Goal: Use online tool/utility: Use online tool/utility

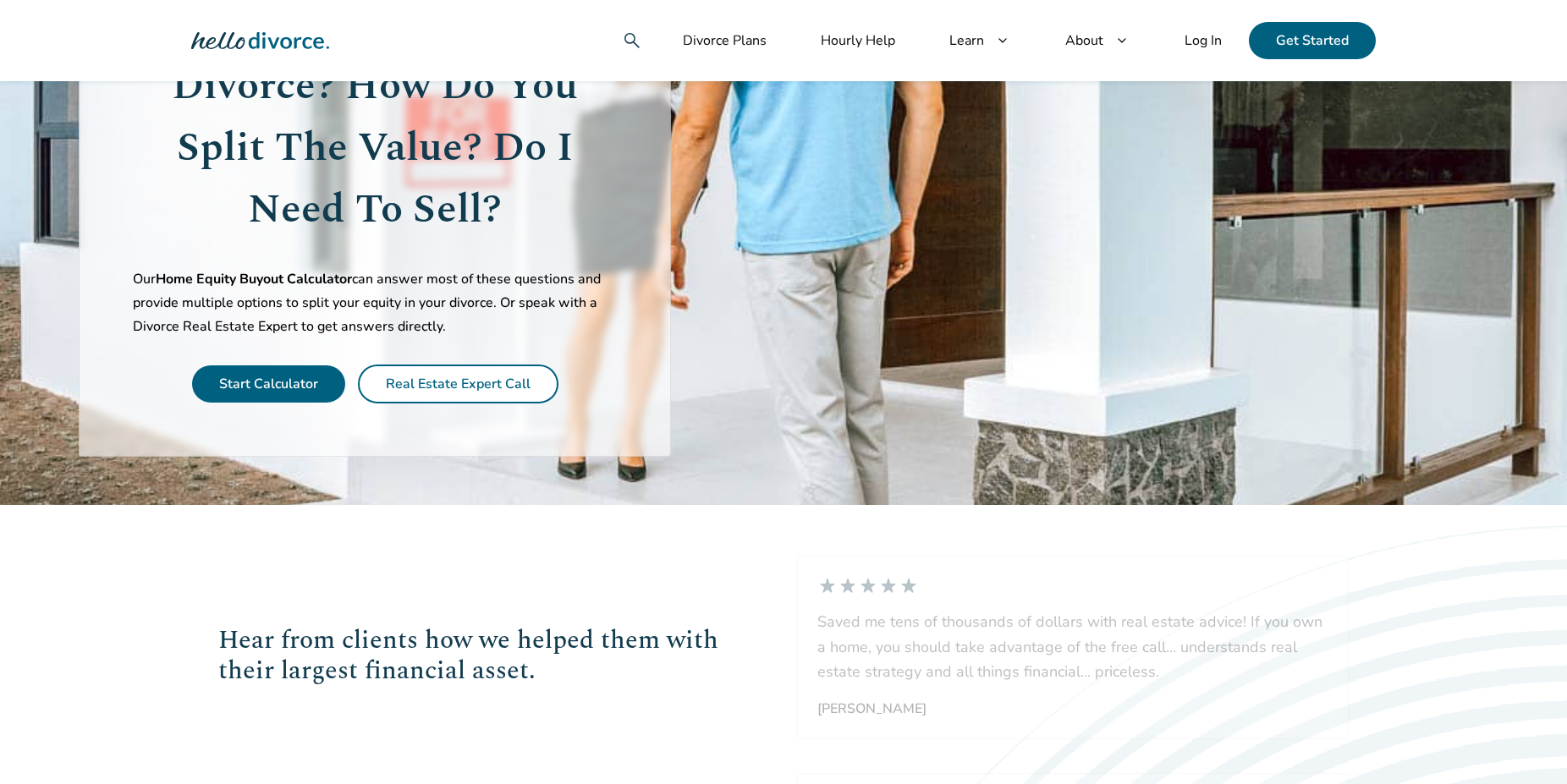
scroll to position [259, 0]
click at [296, 397] on span "Start Calculator" at bounding box center [268, 384] width 153 height 37
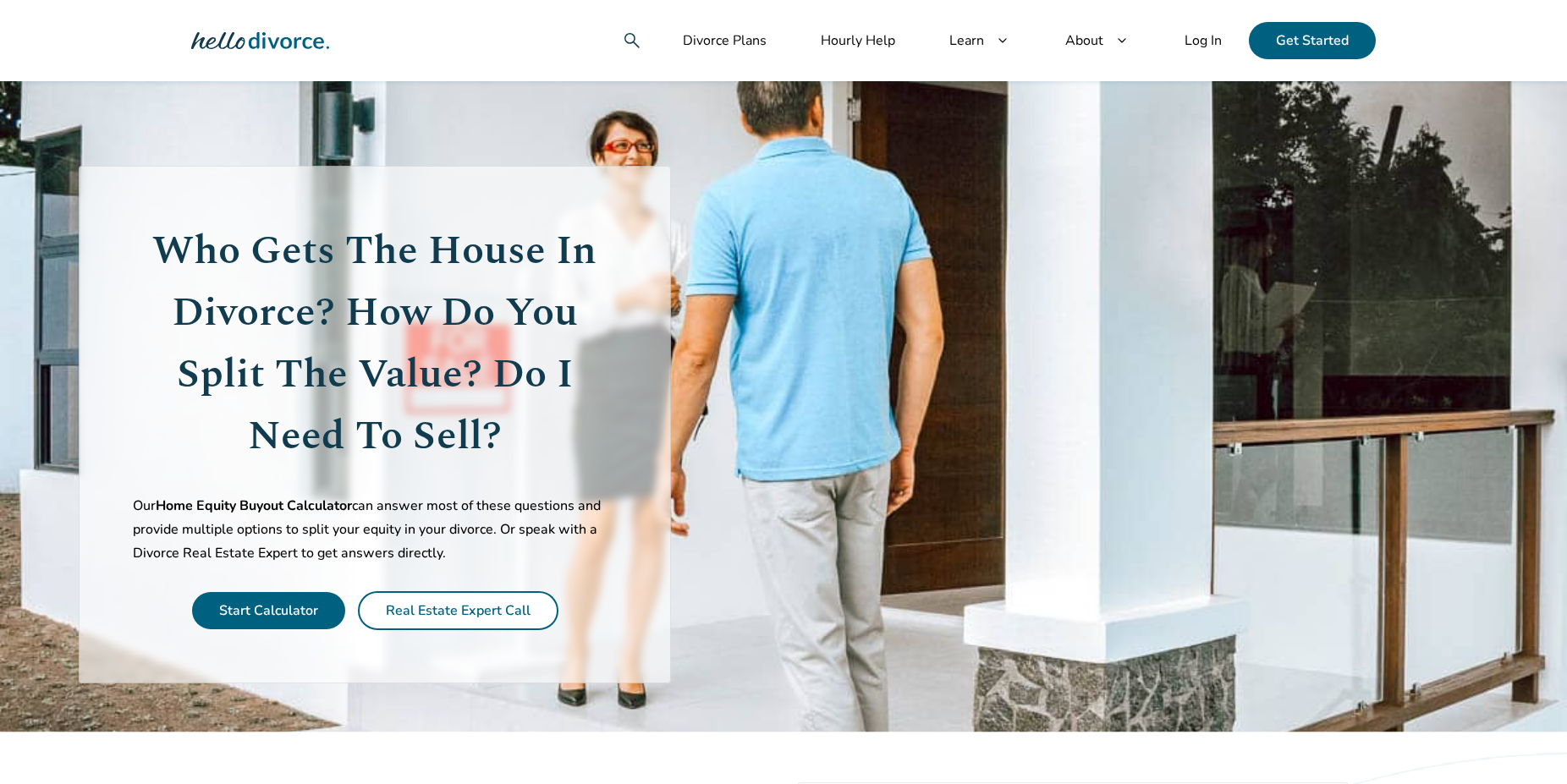
scroll to position [173, 0]
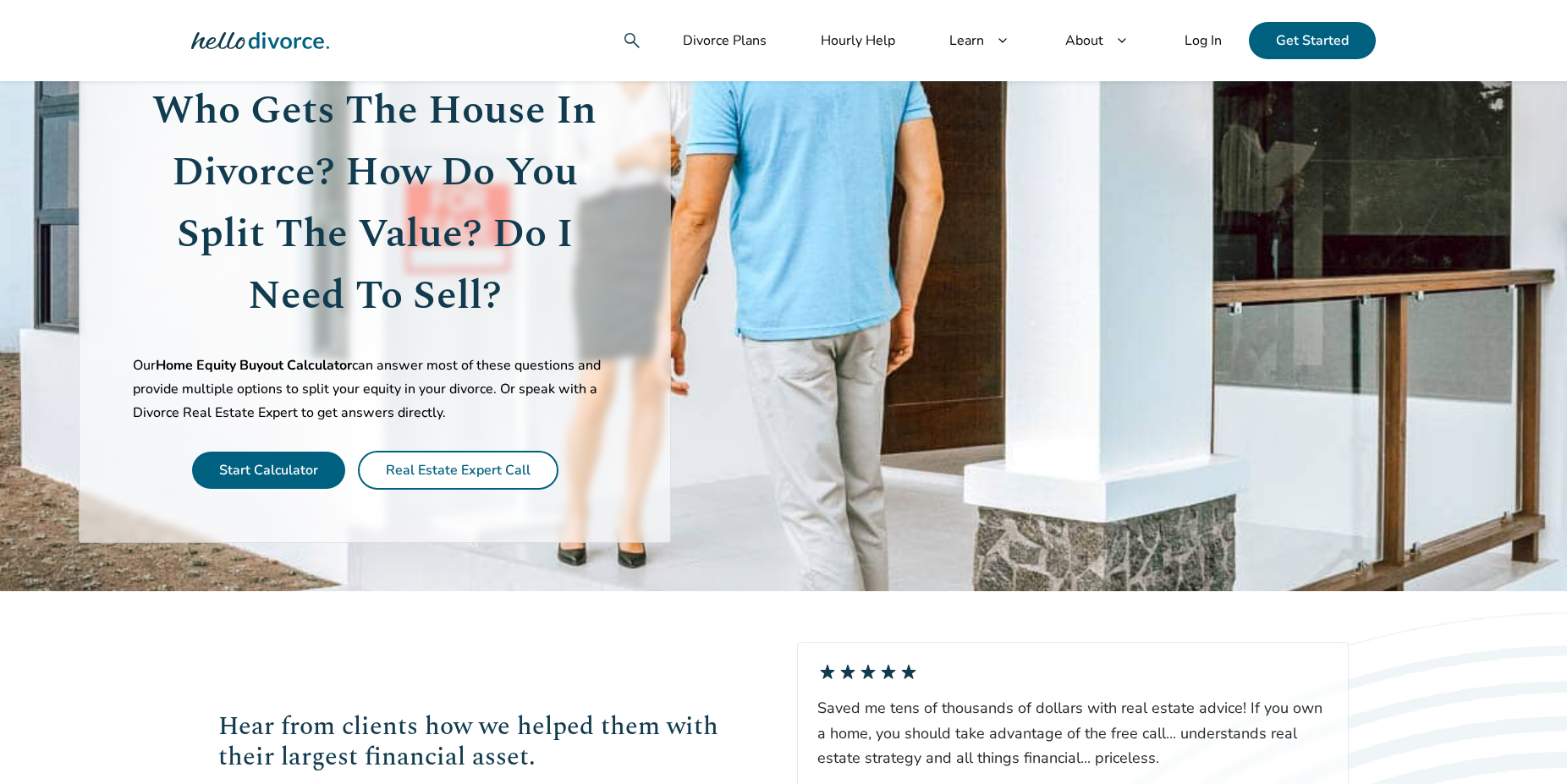
click at [309, 471] on link "Start Calculator" at bounding box center [268, 470] width 99 height 19
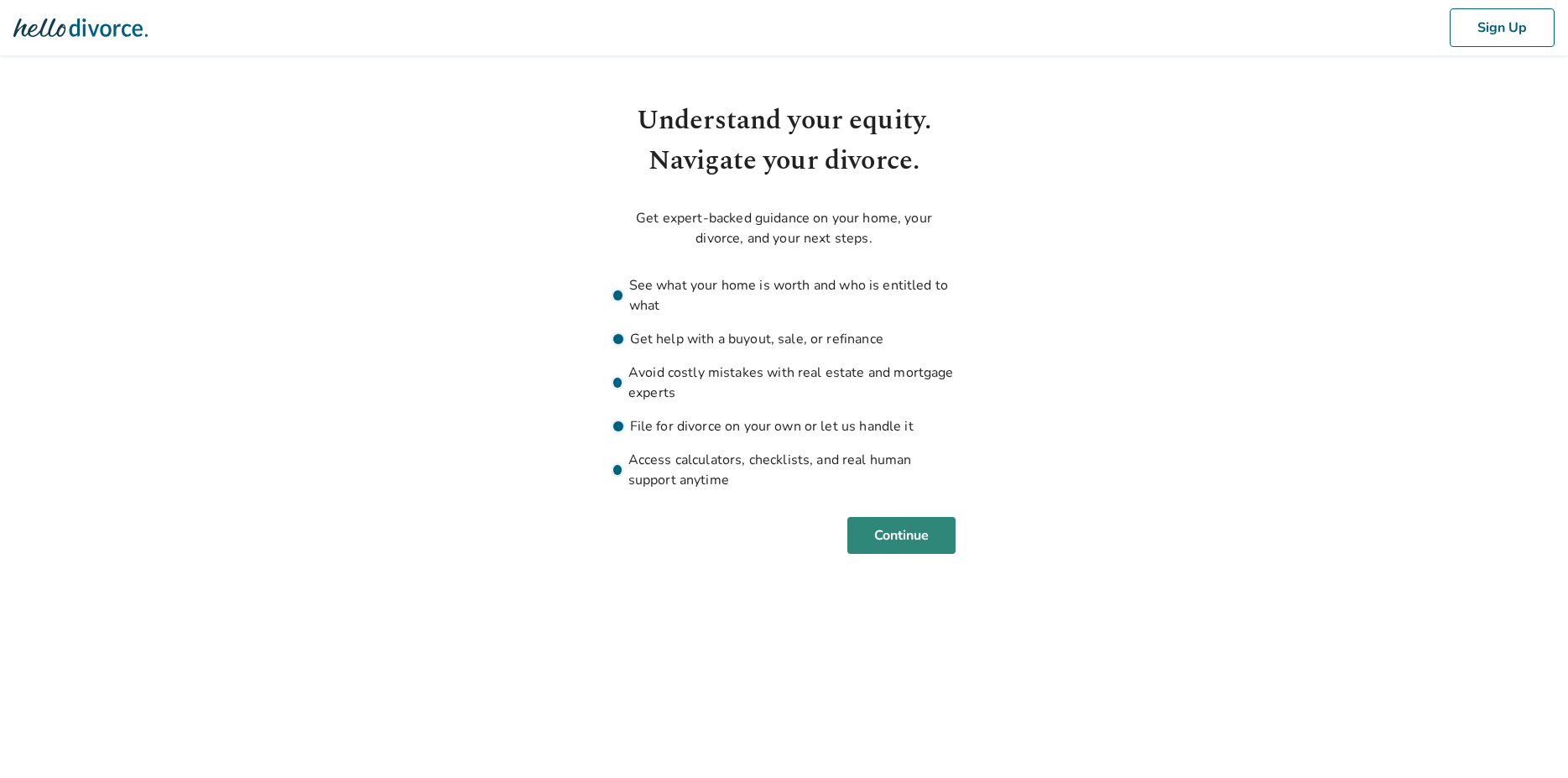
click at [938, 525] on button "Continue" at bounding box center [901, 535] width 108 height 37
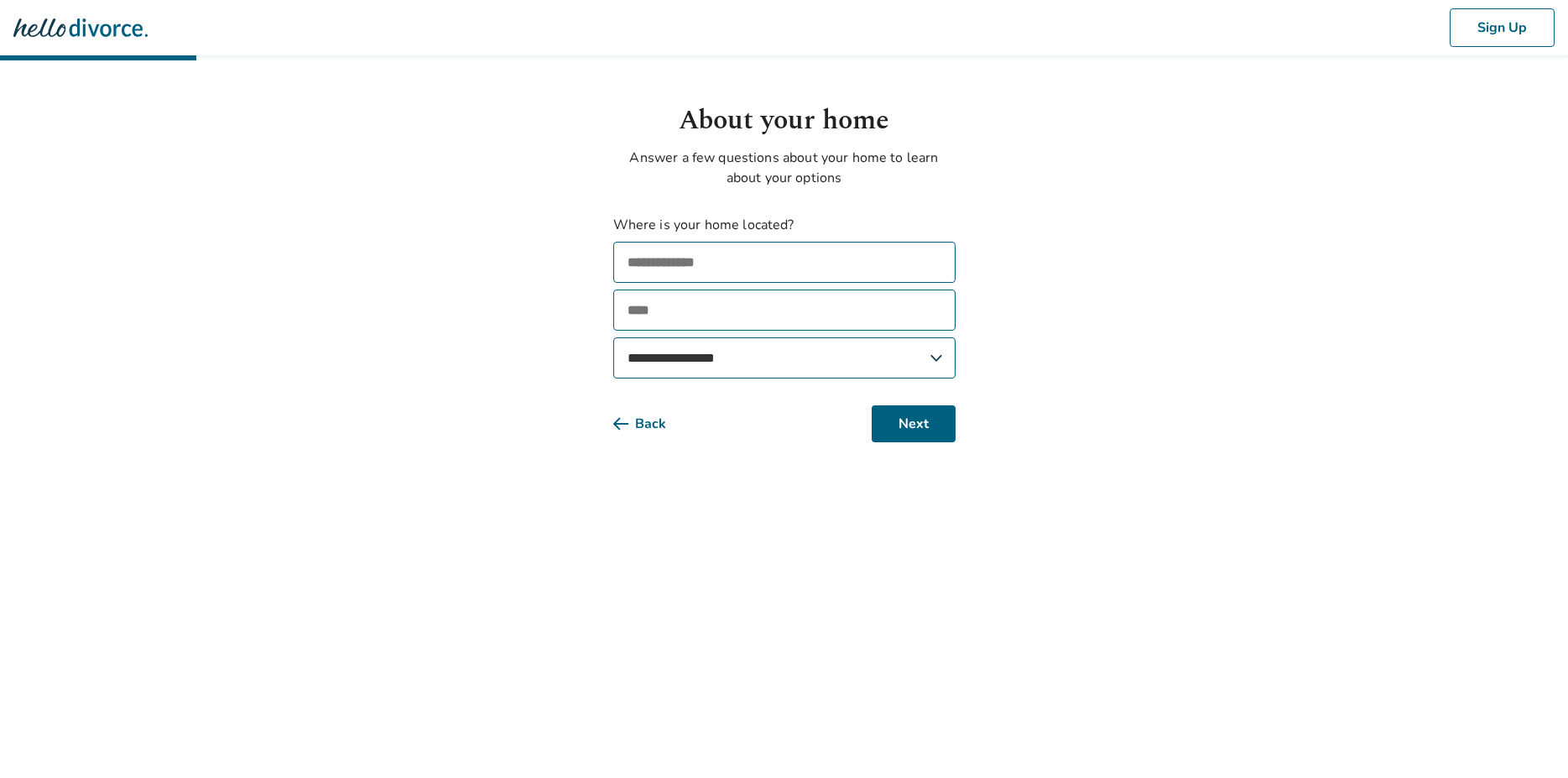
click at [724, 261] on input "text" at bounding box center [784, 262] width 342 height 41
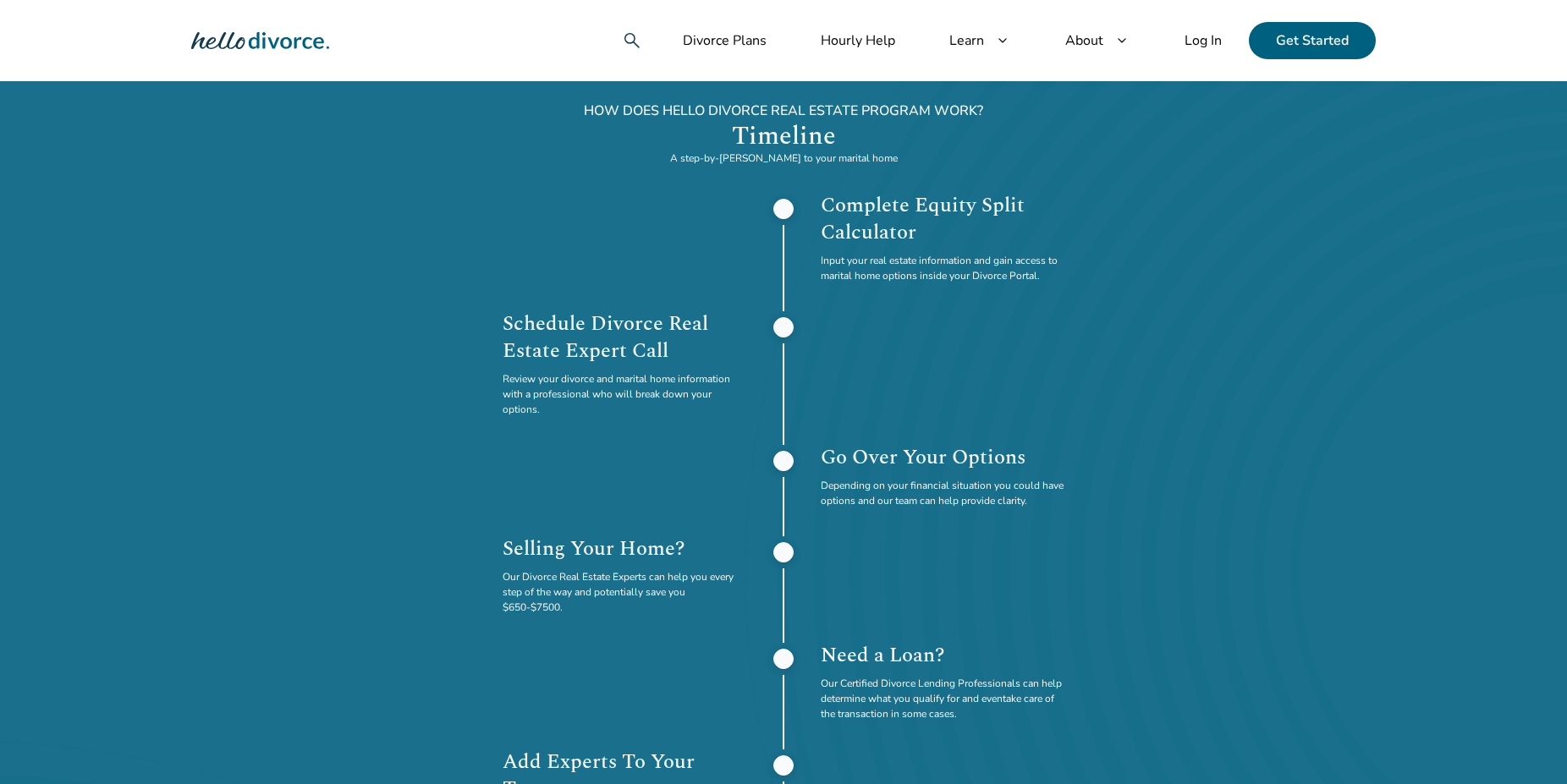
scroll to position [1208, 0]
